Goal: Information Seeking & Learning: Learn about a topic

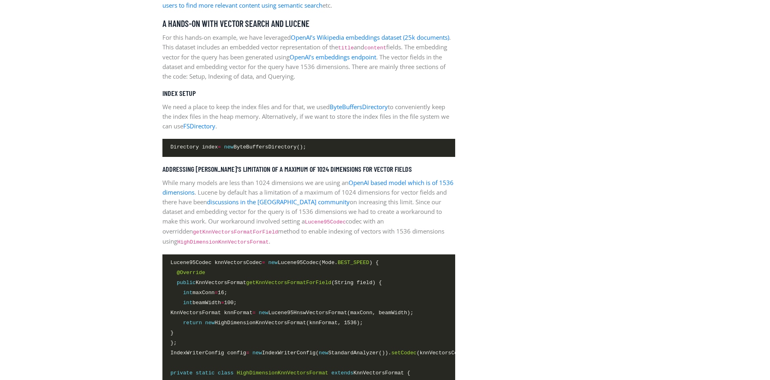
scroll to position [1145, 0]
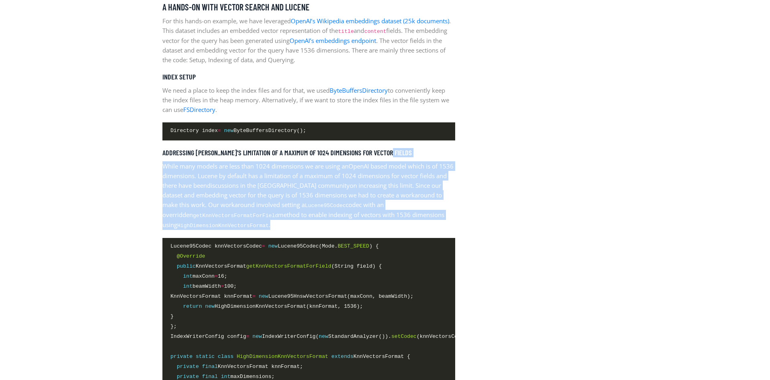
drag, startPoint x: 453, startPoint y: 223, endPoint x: 470, endPoint y: 143, distance: 82.0
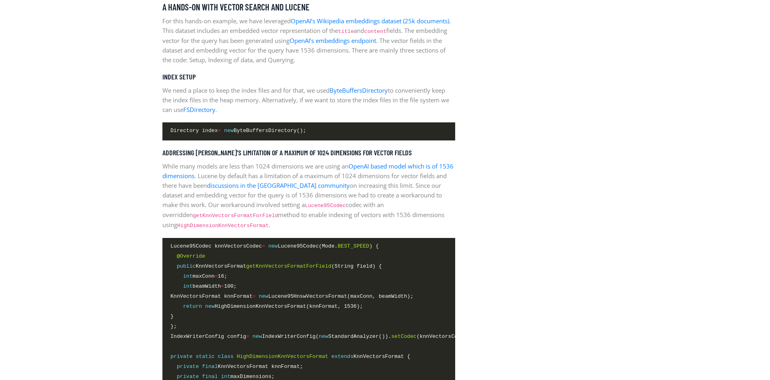
drag, startPoint x: 482, startPoint y: 141, endPoint x: 454, endPoint y: 214, distance: 78.3
drag, startPoint x: 449, startPoint y: 215, endPoint x: 443, endPoint y: 225, distance: 11.3
click at [443, 225] on p "While many models are less than 1024 dimensions we are using an OpenAI based mo…" at bounding box center [308, 195] width 293 height 69
click at [442, 226] on p "While many models are less than 1024 dimensions we are using an OpenAI based mo…" at bounding box center [308, 195] width 293 height 69
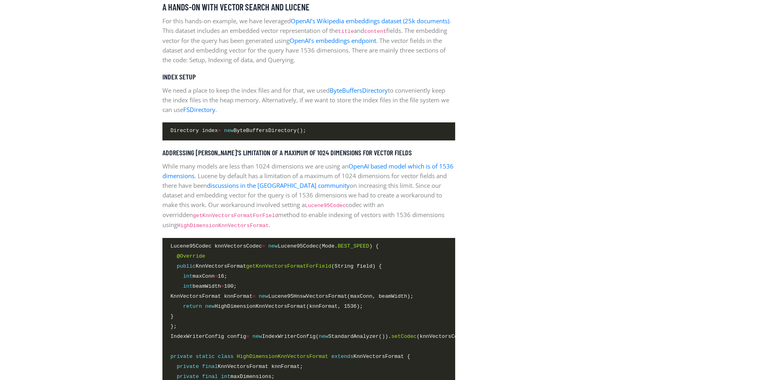
drag, startPoint x: 443, startPoint y: 207, endPoint x: 423, endPoint y: 142, distance: 67.8
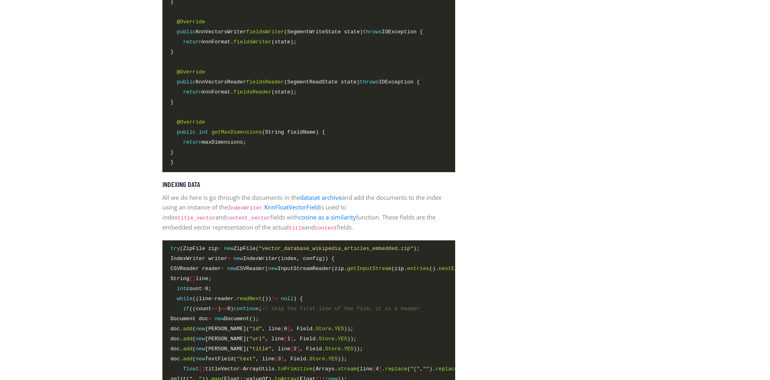
scroll to position [1636, 0]
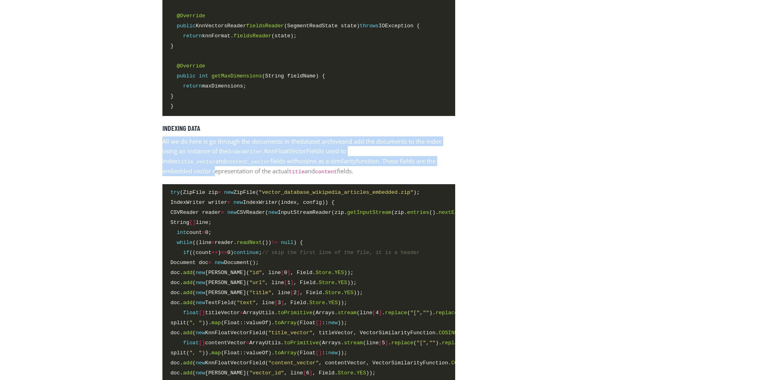
drag, startPoint x: 432, startPoint y: 162, endPoint x: 437, endPoint y: 120, distance: 41.6
click at [437, 120] on div "What is vector search The traditional lexical search works very well with struc…" at bounding box center [308, 2] width 293 height 2187
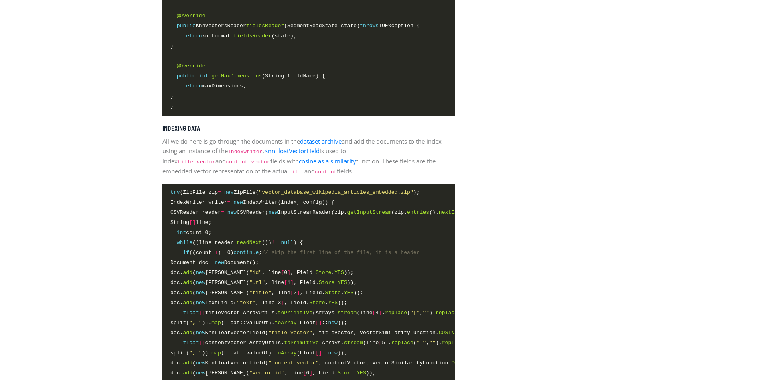
click at [437, 120] on div "What is vector search The traditional lexical search works very well with struc…" at bounding box center [308, 2] width 293 height 2187
drag, startPoint x: 439, startPoint y: 106, endPoint x: 450, endPoint y: 169, distance: 64.0
click at [450, 169] on p "All we do here is go through the documents in the dataset archive and add the d…" at bounding box center [308, 156] width 293 height 40
drag, startPoint x: 450, startPoint y: 169, endPoint x: 409, endPoint y: 118, distance: 65.3
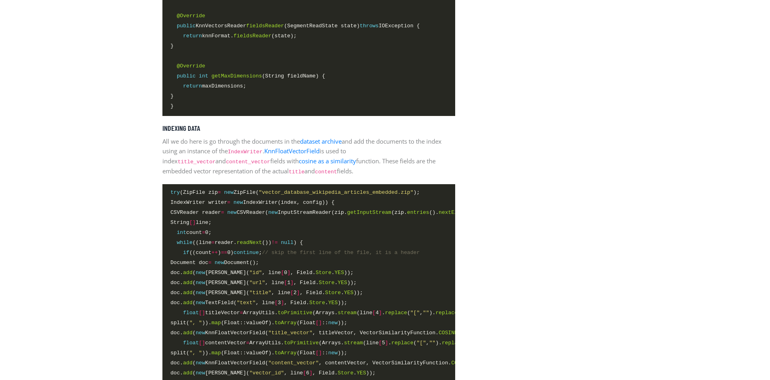
click at [409, 118] on div "What is vector search The traditional lexical search works very well with struc…" at bounding box center [308, 2] width 293 height 2187
drag, startPoint x: 335, startPoint y: 170, endPoint x: 147, endPoint y: 128, distance: 193.1
click at [147, 128] on section "Tutorials by [PERSON_NAME] / on [DATE] Vector Search with [PERSON_NAME] What is…" at bounding box center [385, 7] width 770 height 2850
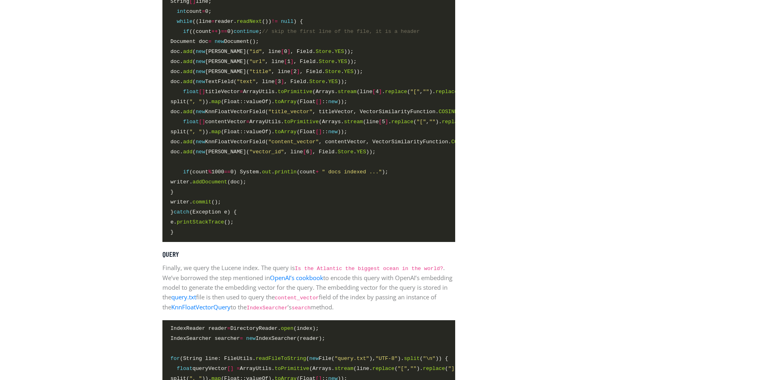
scroll to position [1963, 0]
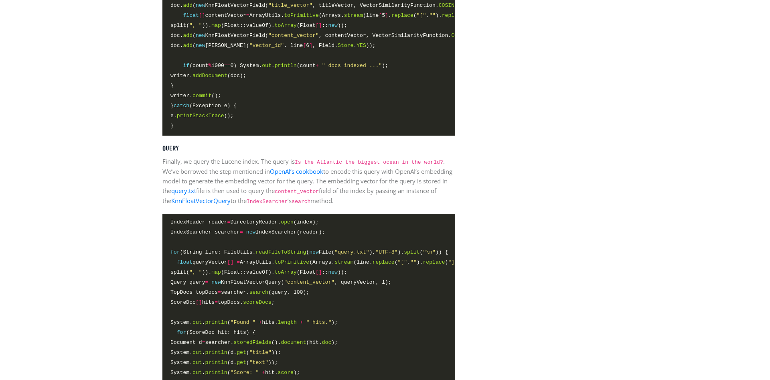
drag, startPoint x: 342, startPoint y: 192, endPoint x: 341, endPoint y: 144, distance: 48.5
click at [341, 144] on h5 "Query" at bounding box center [308, 148] width 293 height 9
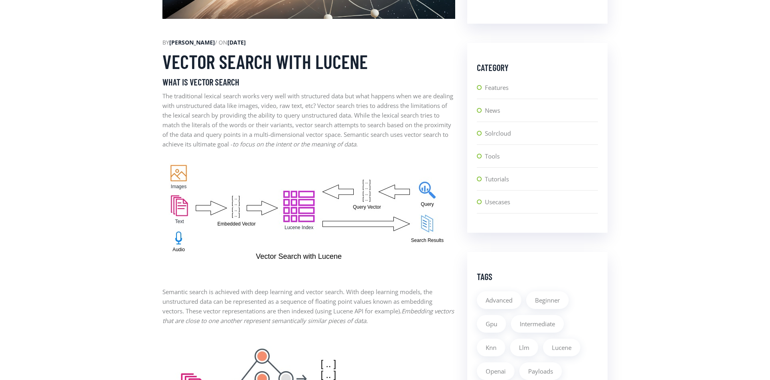
scroll to position [409, 0]
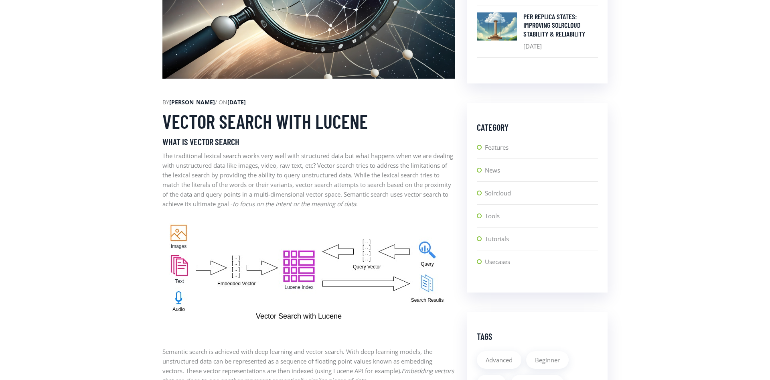
click at [228, 205] on p "The traditional lexical search works very well with structured data but what ha…" at bounding box center [308, 180] width 293 height 58
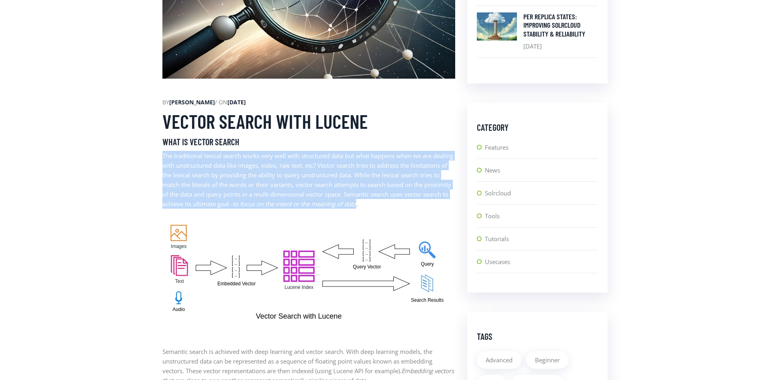
click at [228, 205] on p "The traditional lexical search works very well with structured data but what ha…" at bounding box center [308, 180] width 293 height 58
click at [406, 165] on p "The traditional lexical search works very well with structured data but what ha…" at bounding box center [308, 180] width 293 height 58
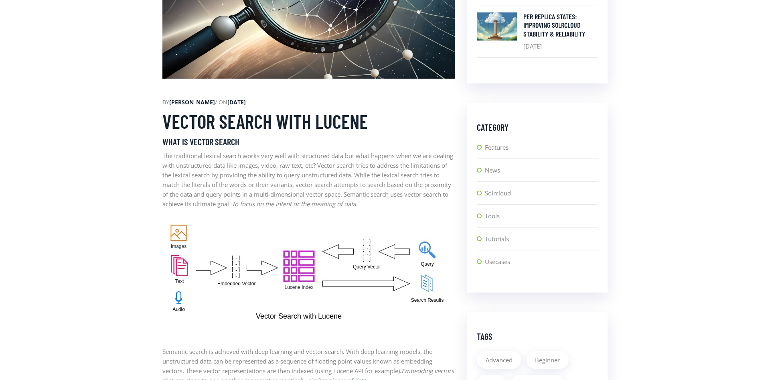
drag, startPoint x: 348, startPoint y: 164, endPoint x: 364, endPoint y: 102, distance: 64.3
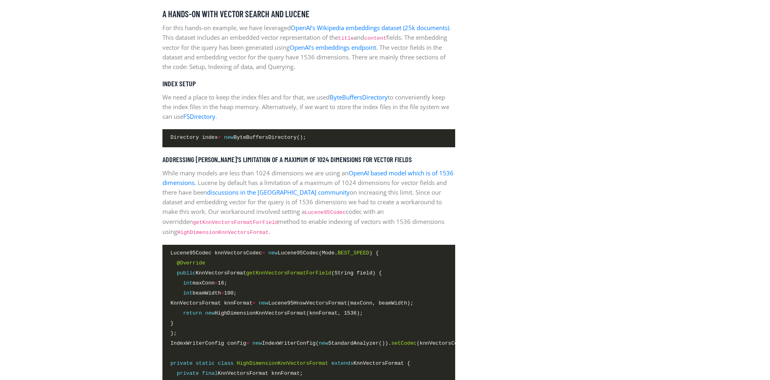
scroll to position [1145, 0]
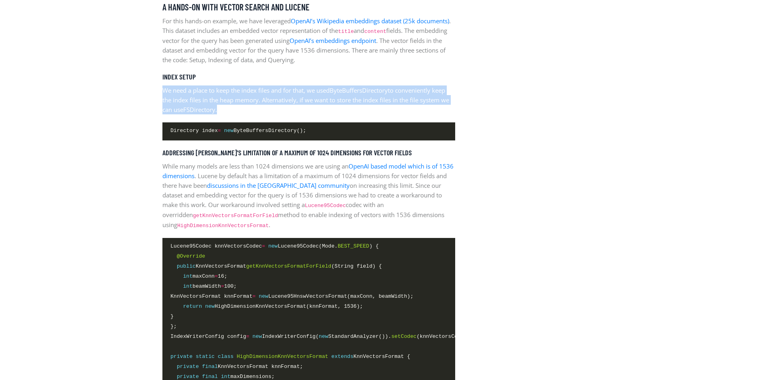
drag, startPoint x: 372, startPoint y: 109, endPoint x: 377, endPoint y: 75, distance: 34.8
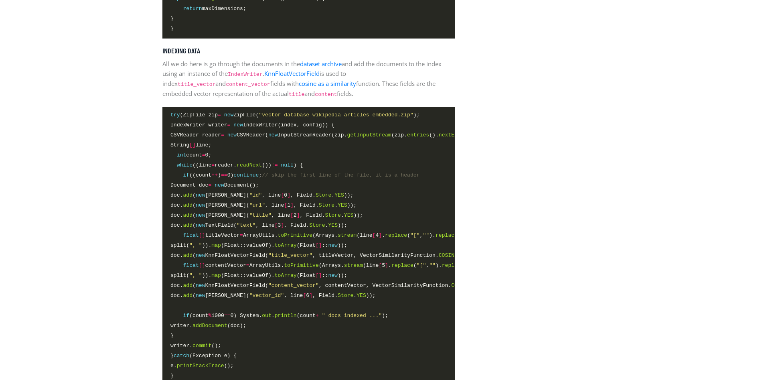
scroll to position [1677, 0]
